Goal: Book appointment/travel/reservation

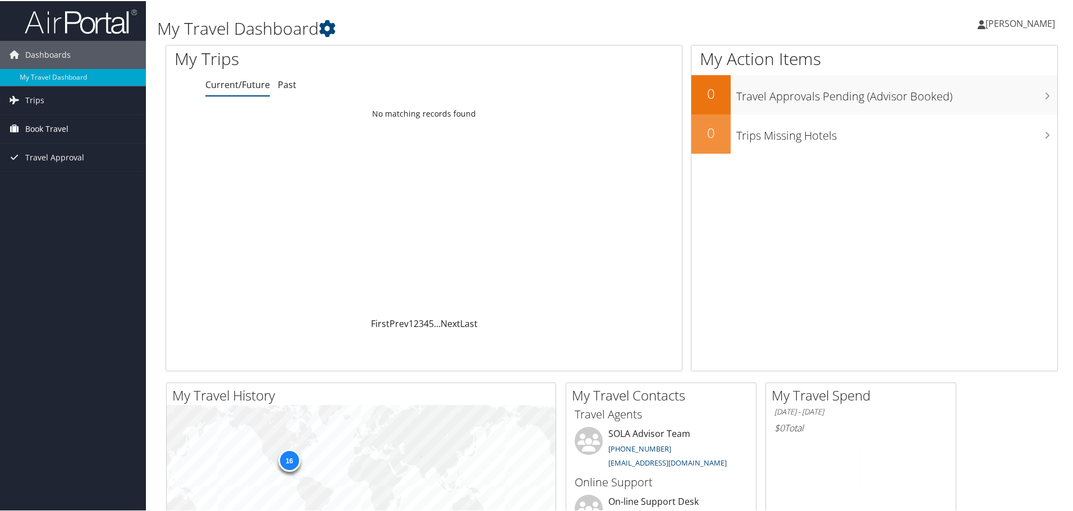
click at [45, 127] on span "Book Travel" at bounding box center [46, 128] width 43 height 28
click at [90, 168] on link "Book/Manage Online Trips" at bounding box center [73, 167] width 146 height 17
